Goal: Task Accomplishment & Management: Manage account settings

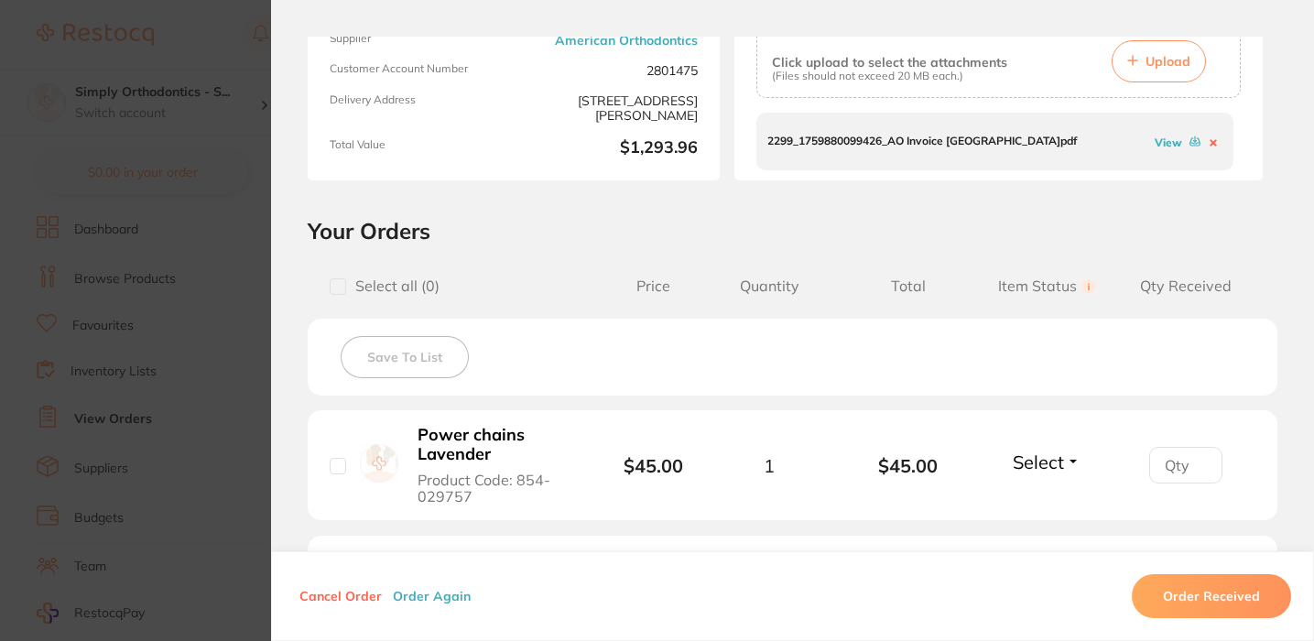
scroll to position [247, 0]
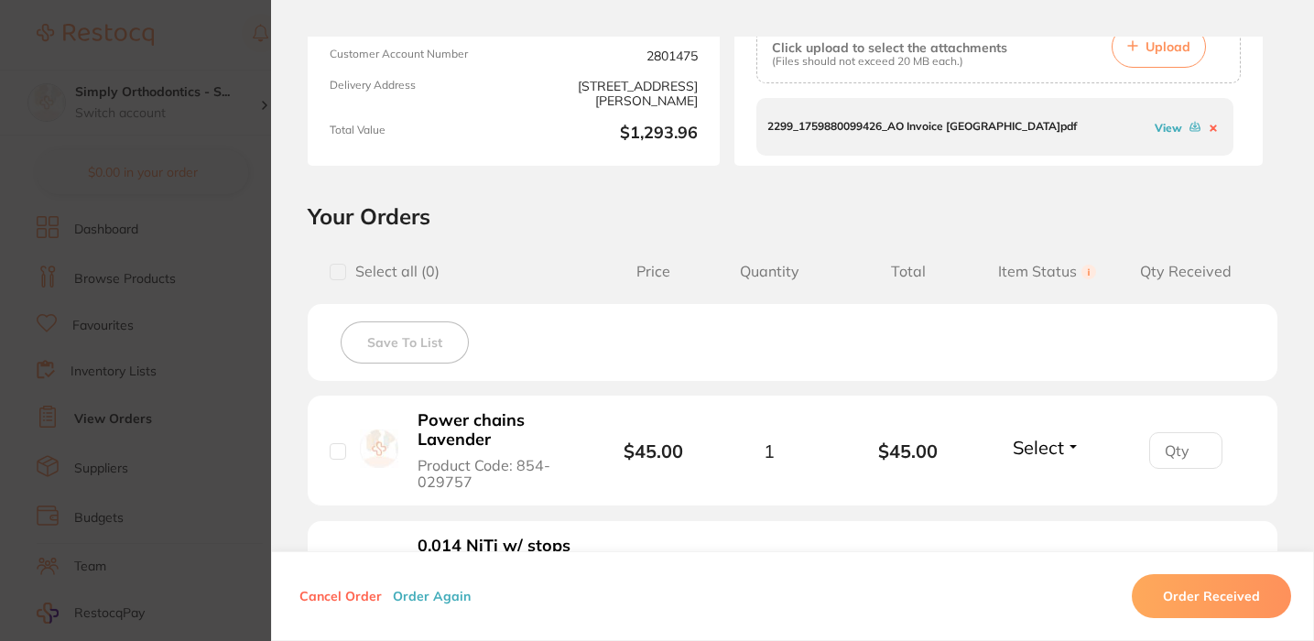
click at [346, 269] on span "Select all ( 0 )" at bounding box center [392, 271] width 93 height 17
click at [337, 274] on input "checkbox" at bounding box center [338, 272] width 16 height 16
checkbox input "true"
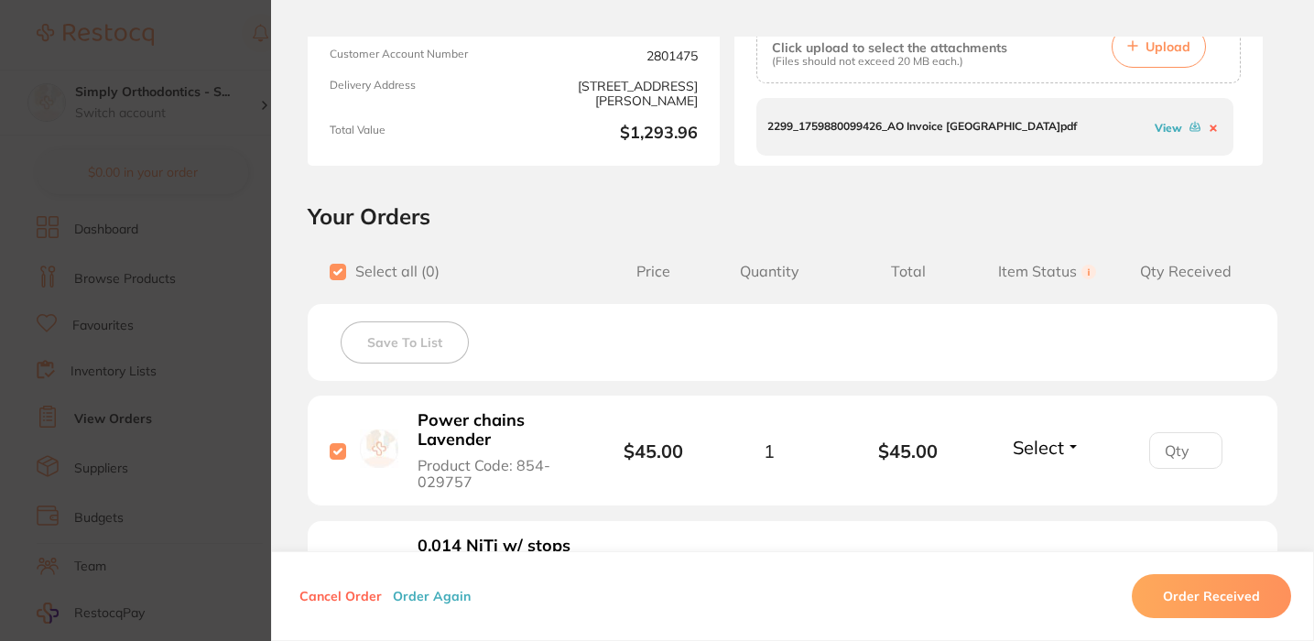
checkbox input "true"
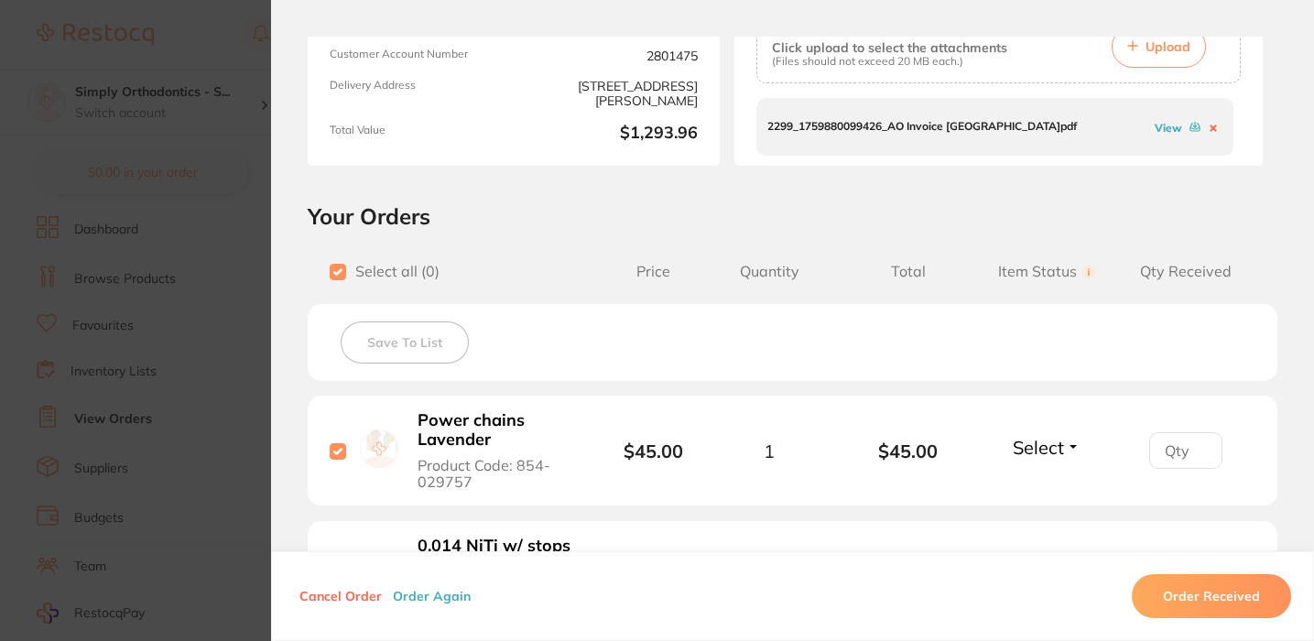
checkbox input "true"
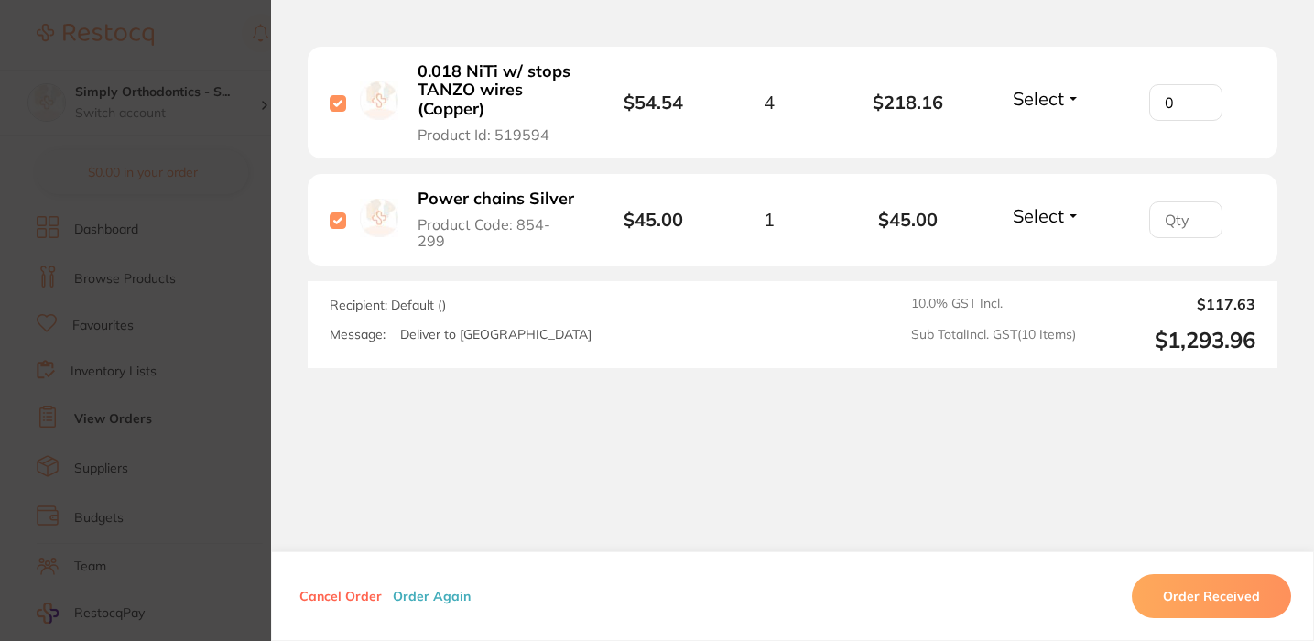
scroll to position [1529, 0]
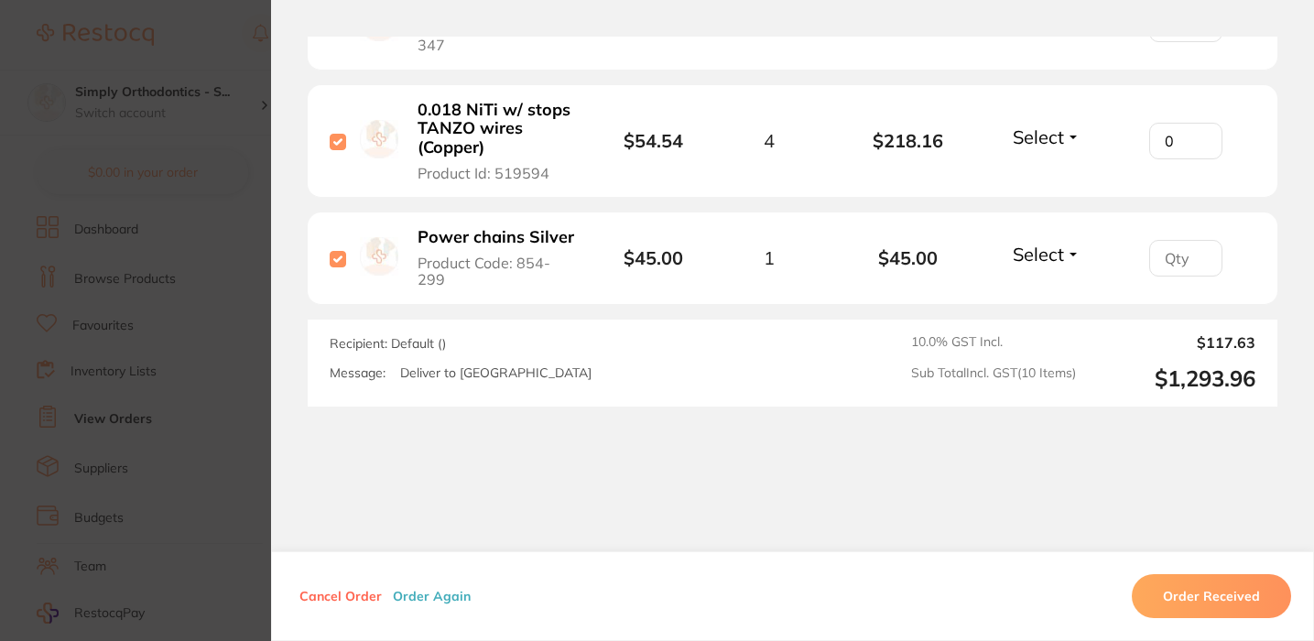
click at [1211, 607] on button "Order Received" at bounding box center [1211, 596] width 159 height 44
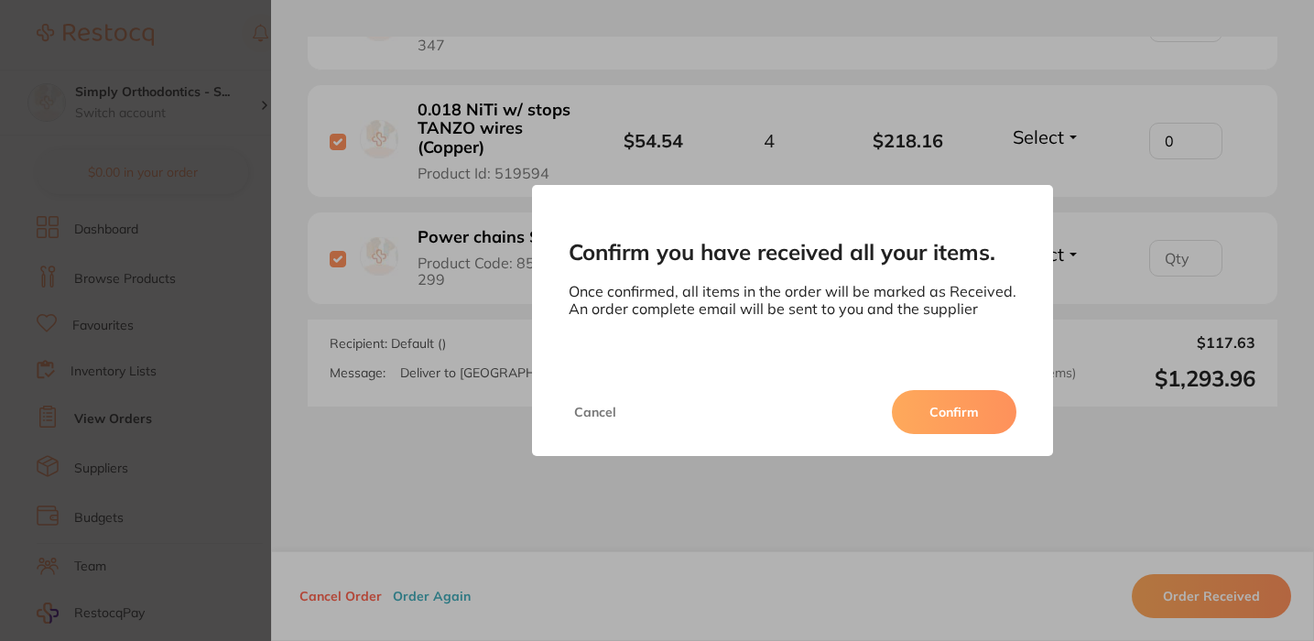
click at [990, 415] on button "Confirm" at bounding box center [954, 412] width 125 height 44
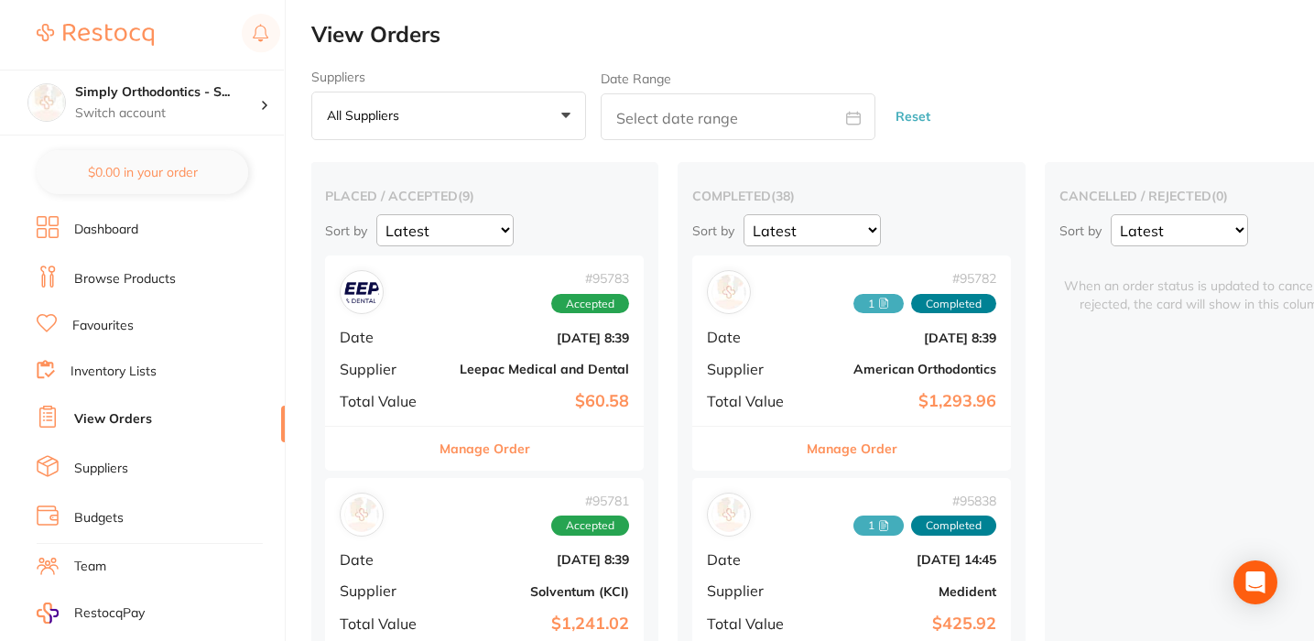
scroll to position [0, 0]
click at [865, 439] on button "Manage Order" at bounding box center [852, 449] width 91 height 44
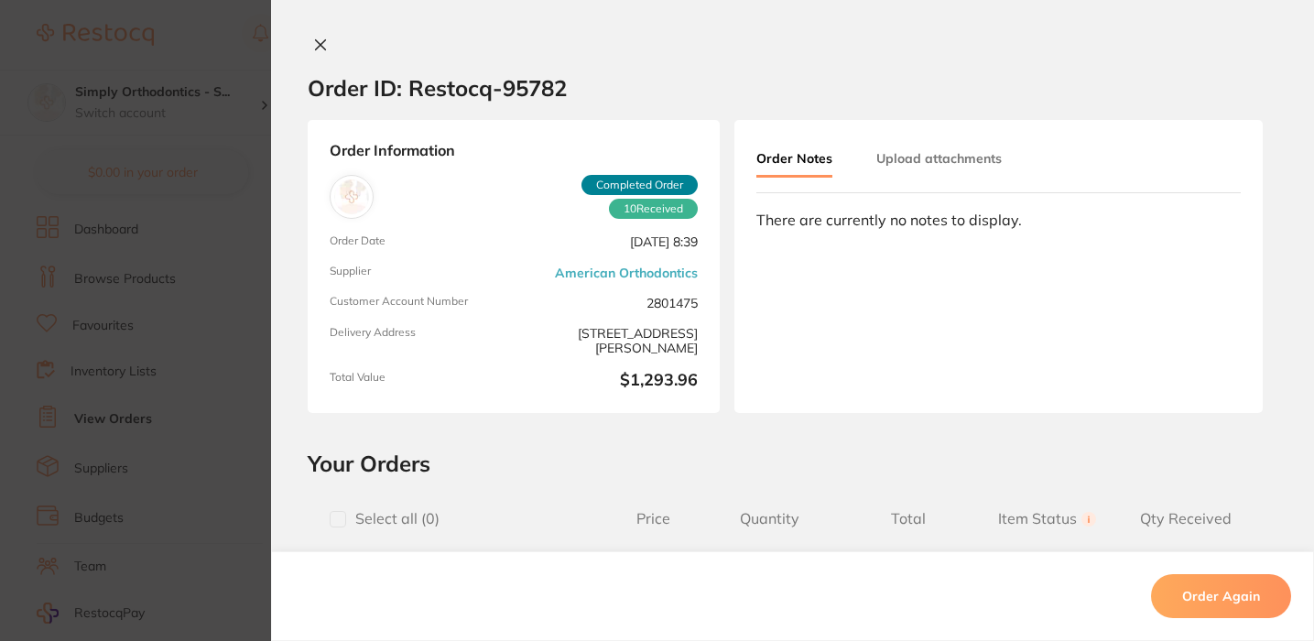
click at [315, 41] on icon at bounding box center [320, 45] width 15 height 15
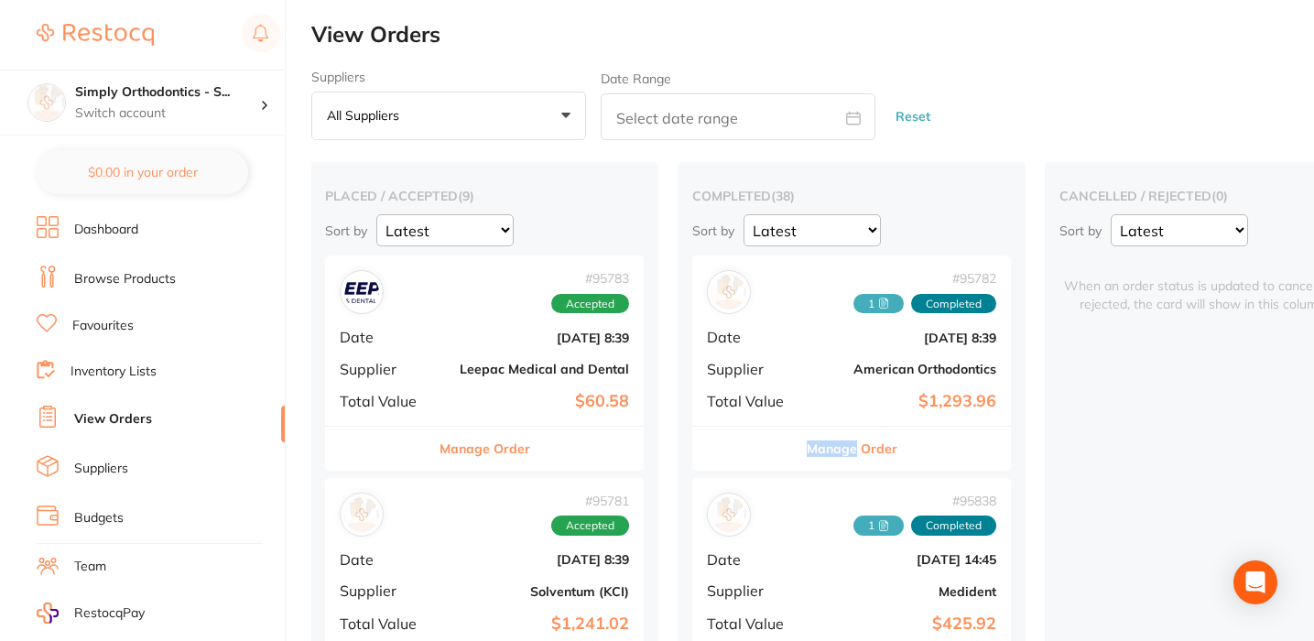
click at [809, 445] on button "Manage Order" at bounding box center [852, 449] width 91 height 44
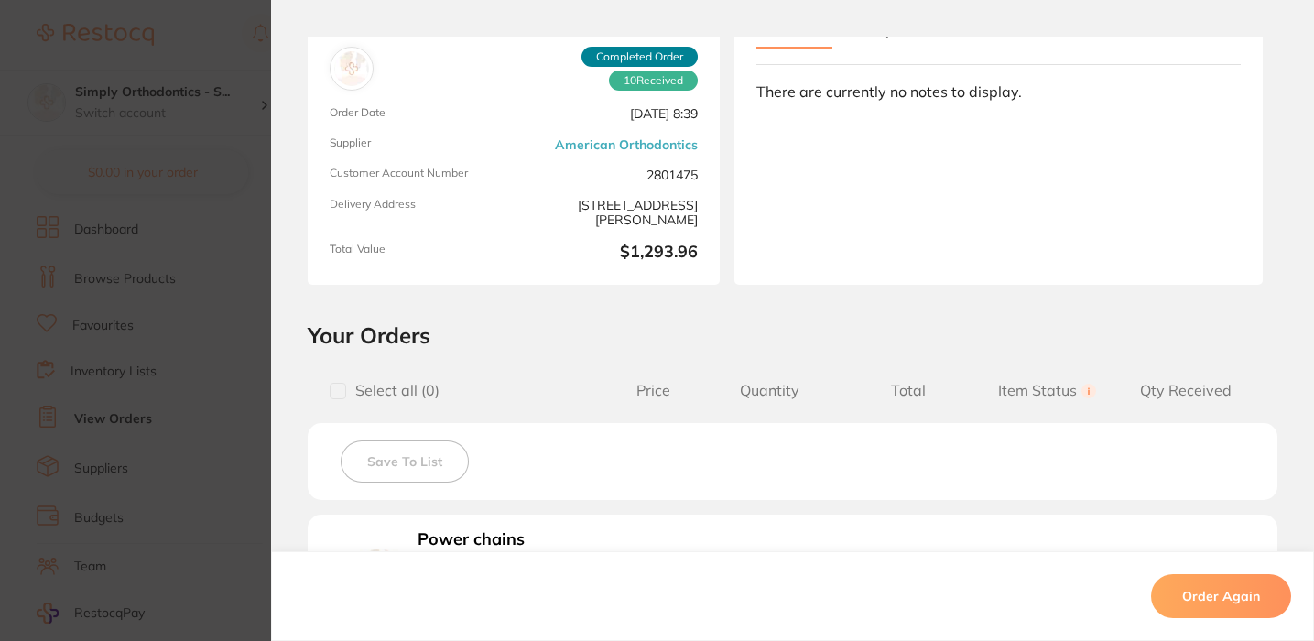
scroll to position [-1, 0]
click at [212, 114] on section "Order ID: Restocq- 95782 Order Information 10 Received Completed Order Order Da…" at bounding box center [657, 320] width 1314 height 641
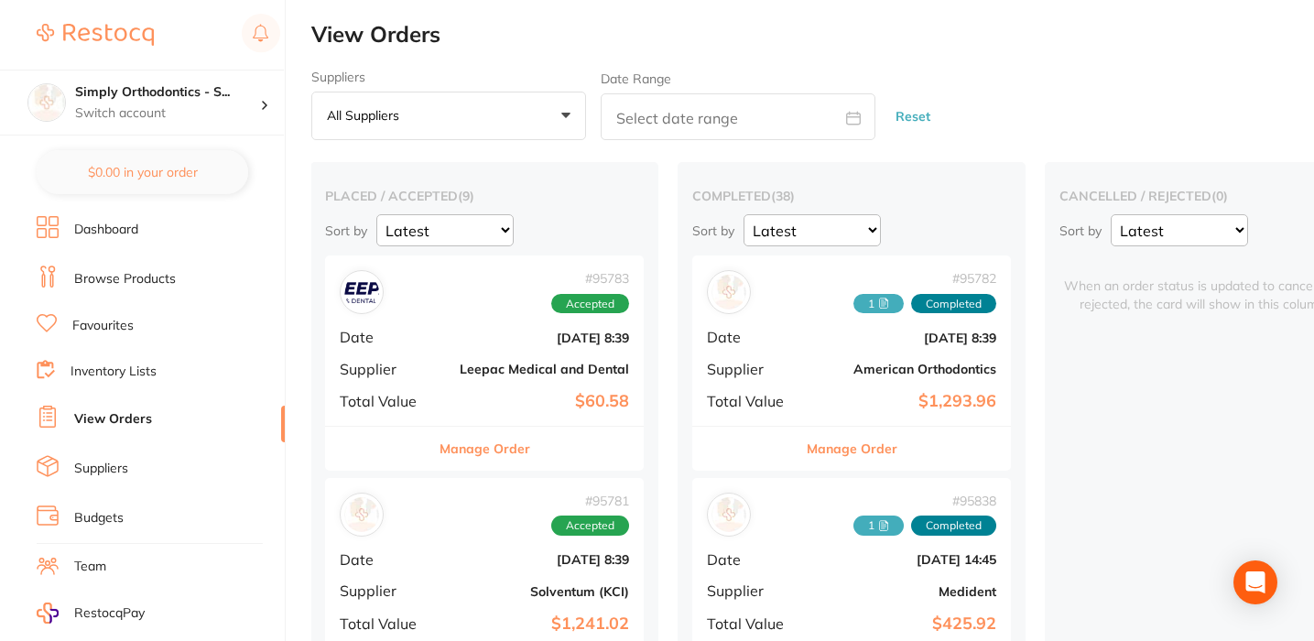
click at [472, 450] on button "Manage Order" at bounding box center [485, 449] width 91 height 44
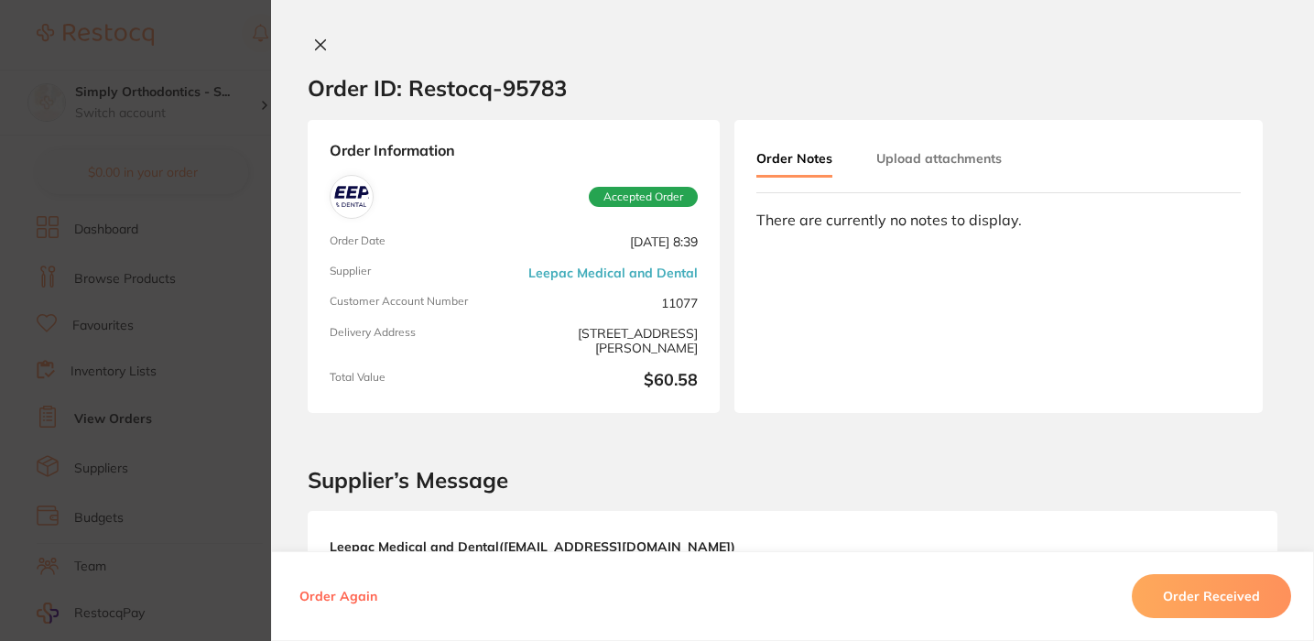
click at [313, 50] on icon at bounding box center [320, 45] width 15 height 15
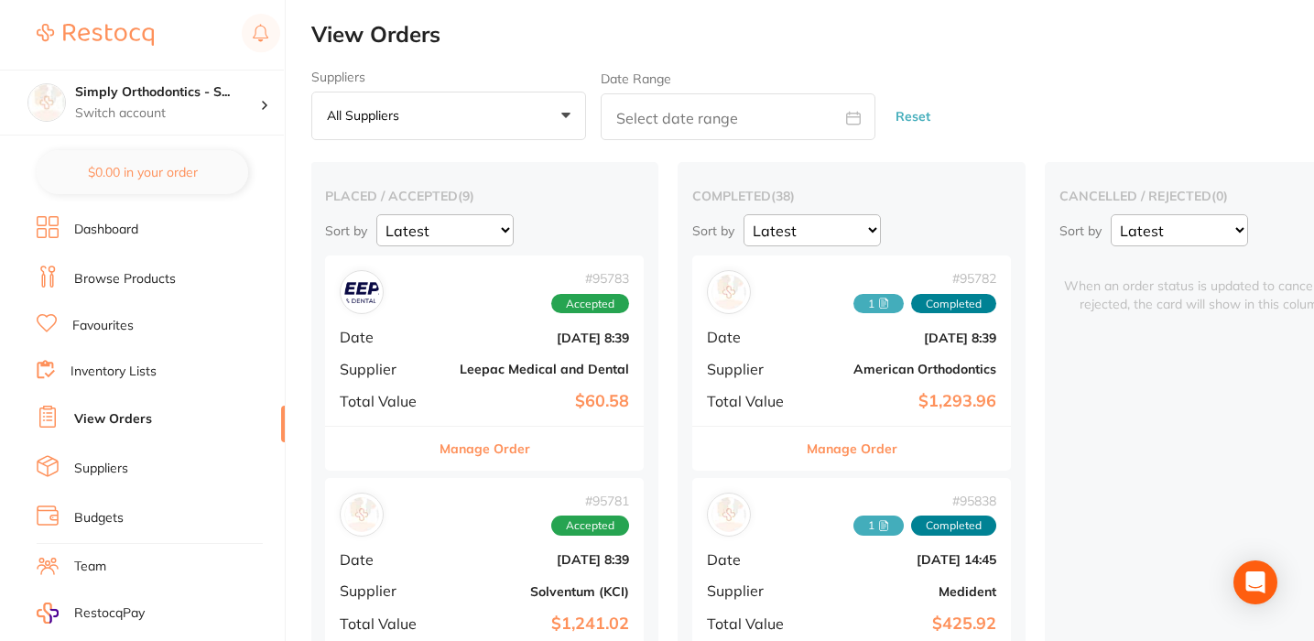
click at [842, 453] on button "Manage Order" at bounding box center [852, 449] width 91 height 44
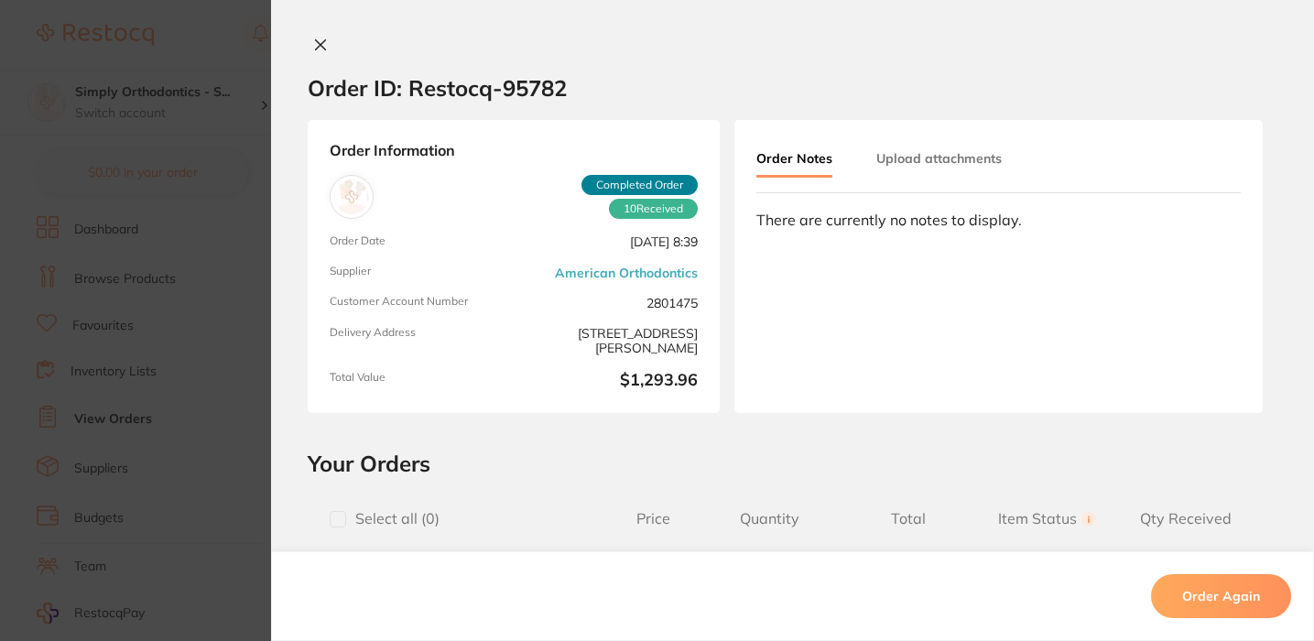
click at [318, 49] on icon at bounding box center [321, 45] width 10 height 10
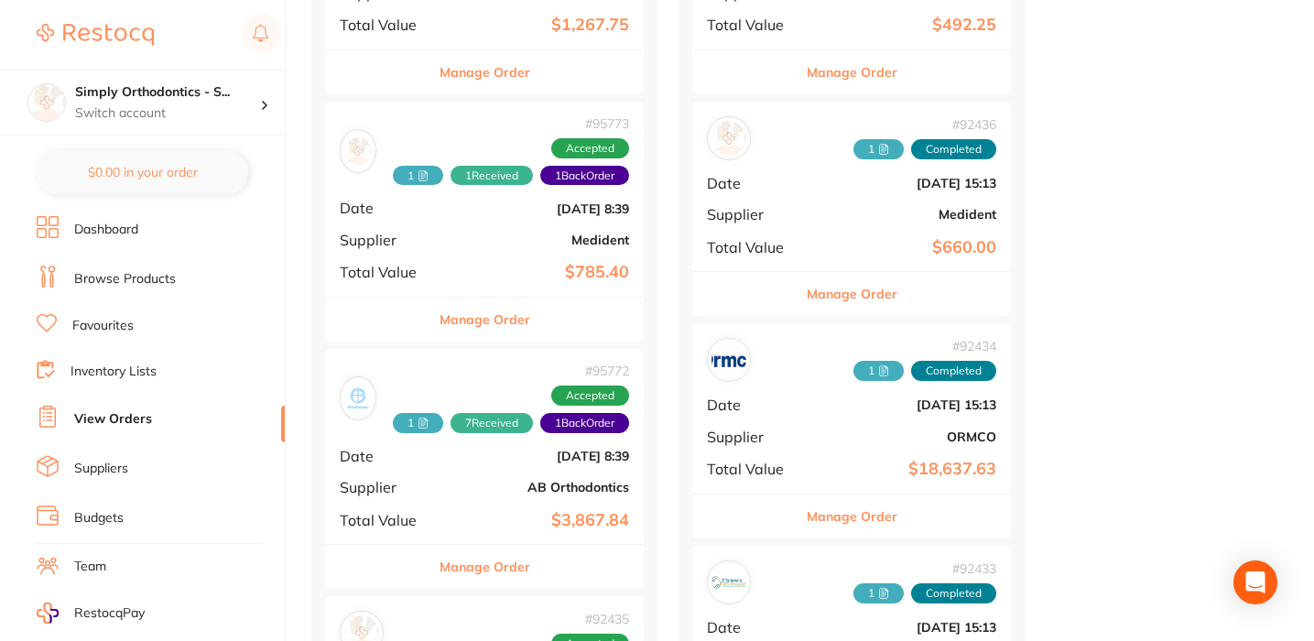
scroll to position [1488, 0]
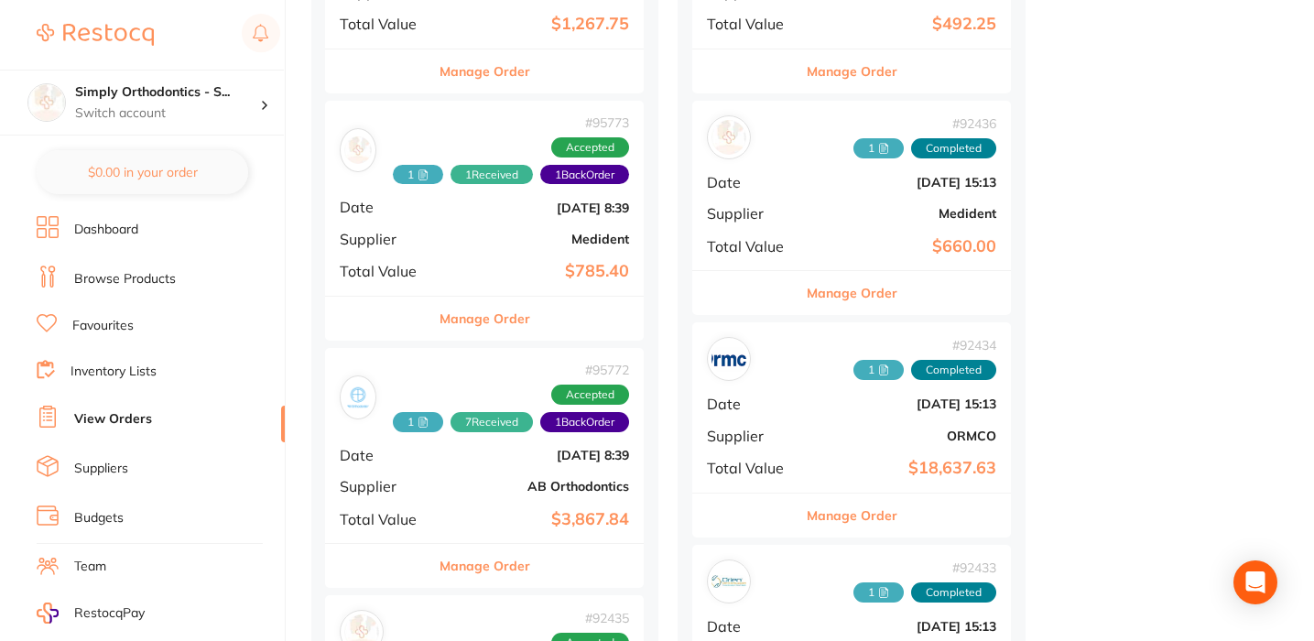
click at [503, 308] on button "Manage Order" at bounding box center [485, 319] width 91 height 44
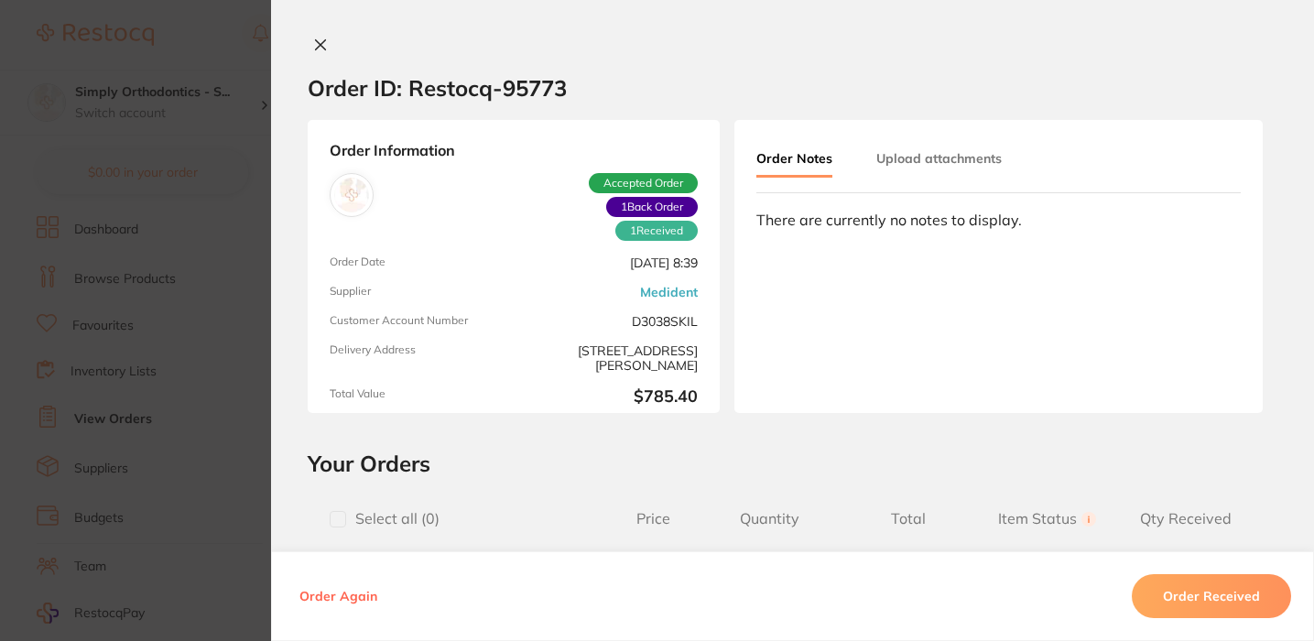
click at [316, 46] on icon at bounding box center [321, 45] width 10 height 10
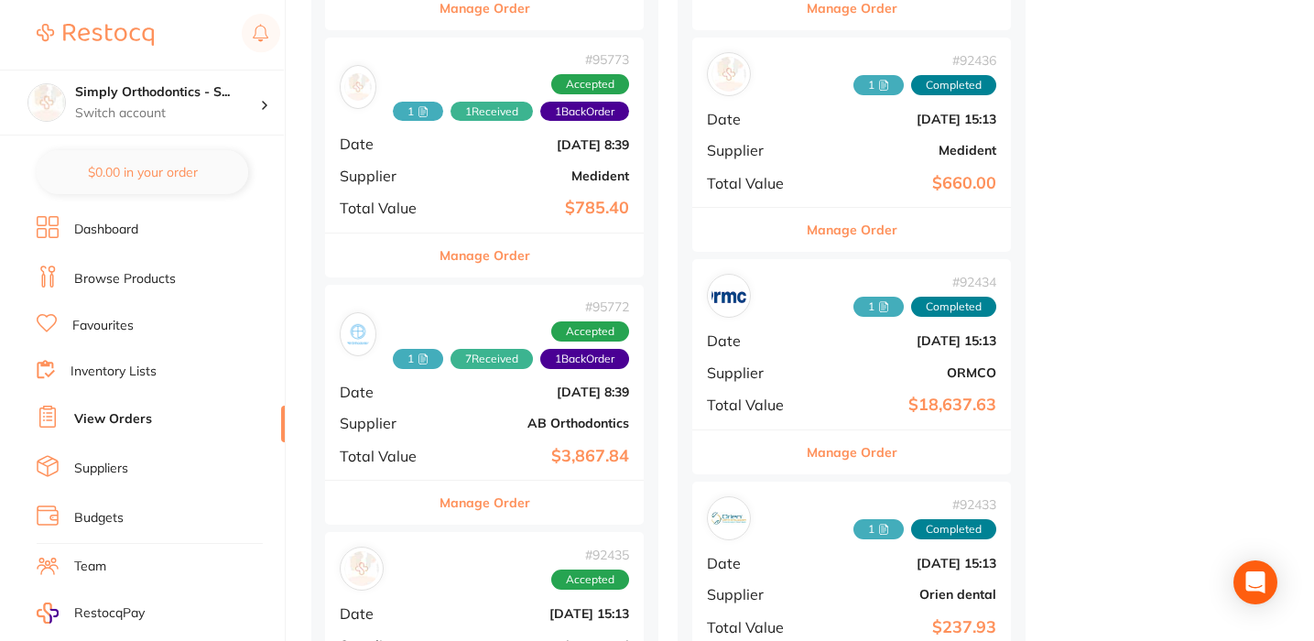
scroll to position [1552, 0]
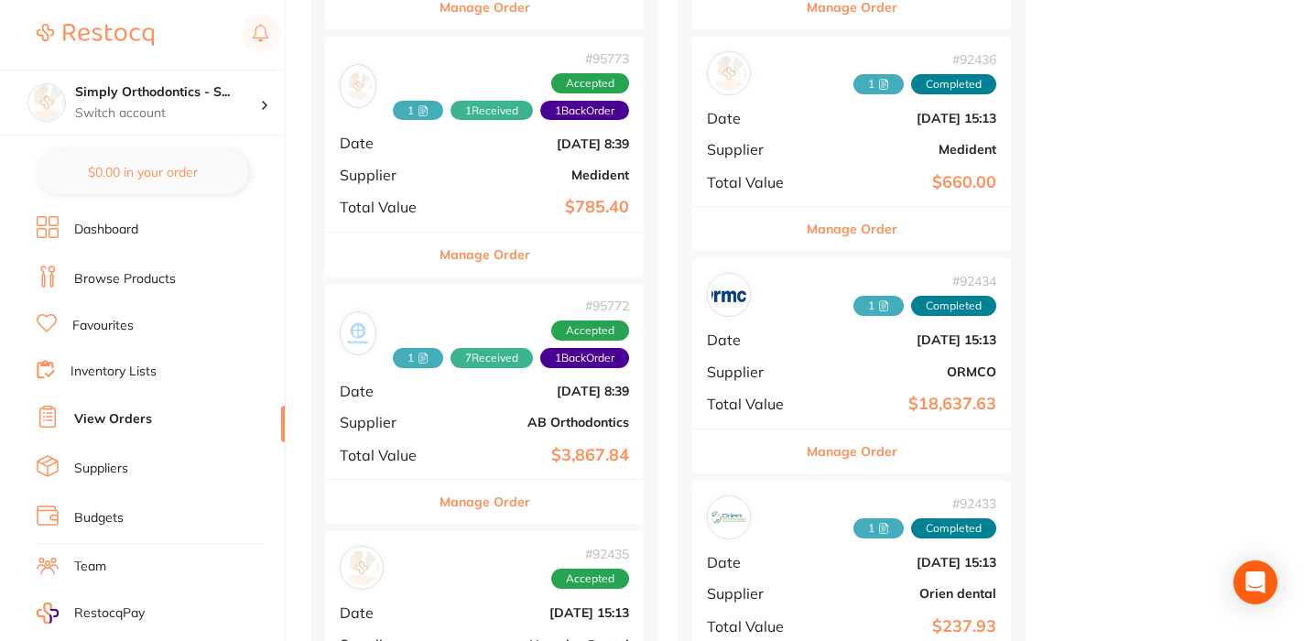
click at [483, 486] on button "Manage Order" at bounding box center [485, 502] width 91 height 44
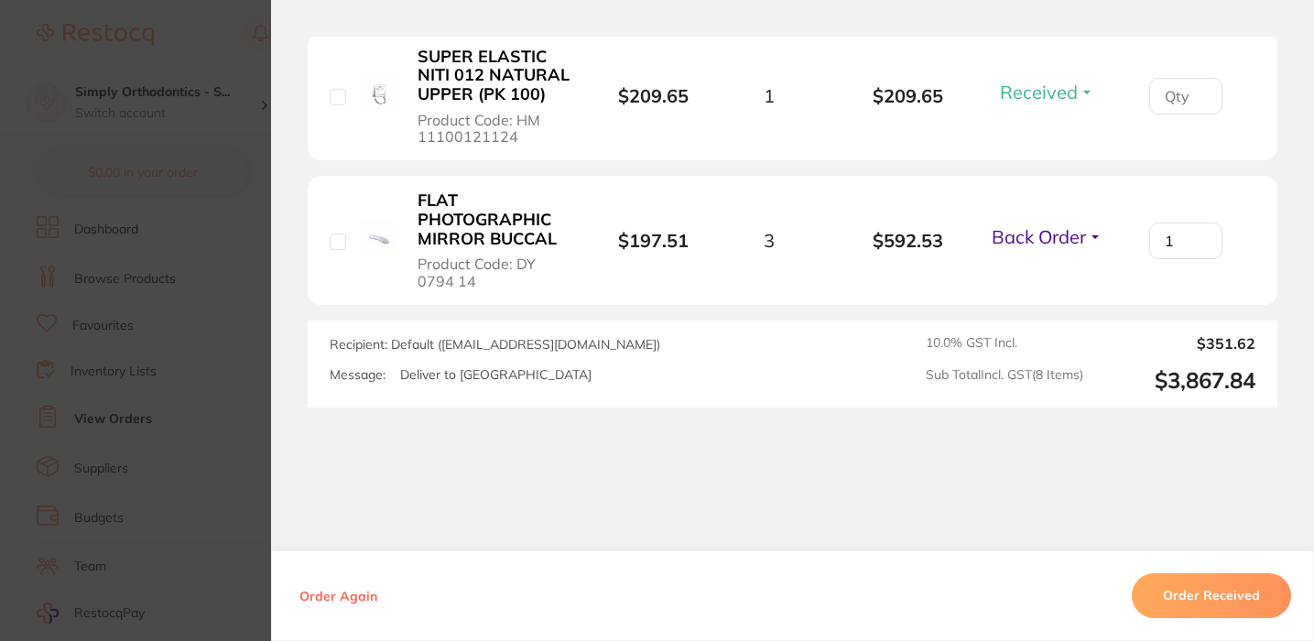
scroll to position [1472, 0]
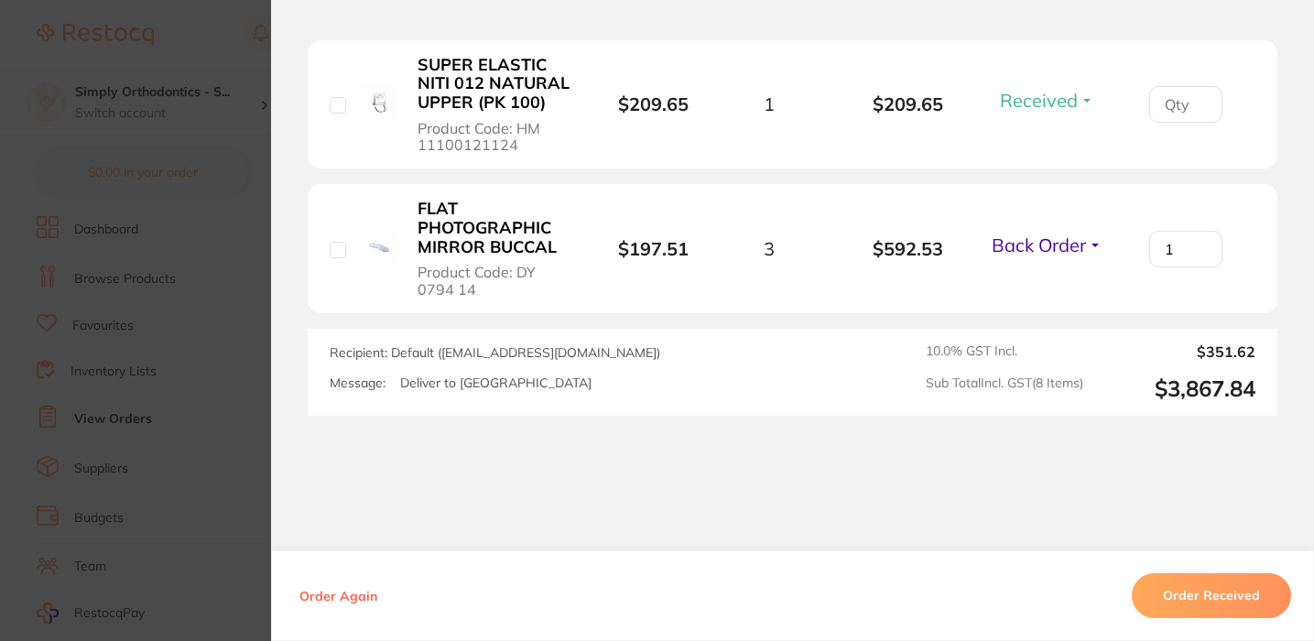
type input "2"
click at [1195, 247] on input "2" at bounding box center [1185, 249] width 73 height 37
click at [1101, 295] on li "FLAT PHOTOGRAPHIC MIRROR BUCCAL Product Code: DY 0794 14 $197.51 3 $592.53 Back…" at bounding box center [793, 249] width 970 height 130
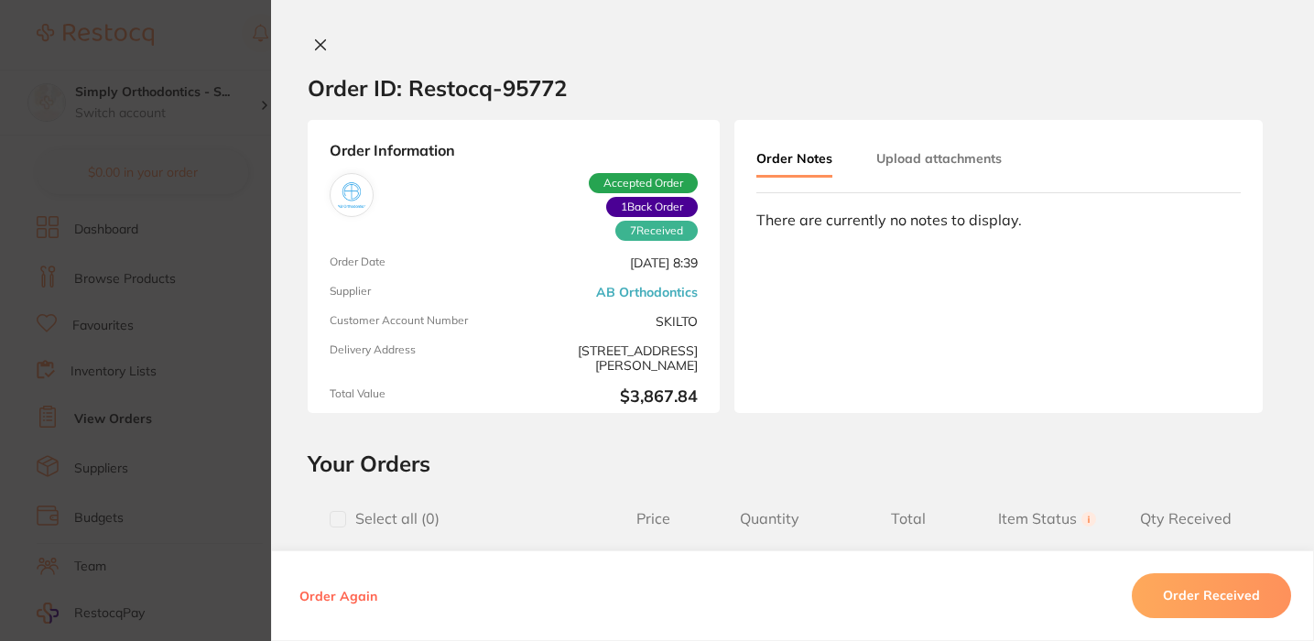
scroll to position [0, 0]
click at [313, 48] on icon at bounding box center [320, 45] width 15 height 15
